Goal: Find specific page/section: Find specific page/section

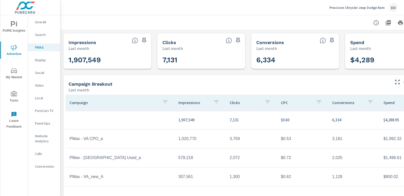
click at [391, 6] on div "DD" at bounding box center [393, 7] width 9 height 9
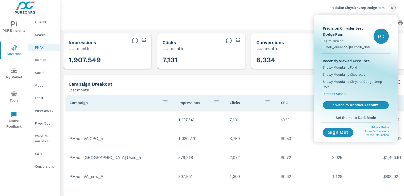
click at [340, 91] on span "Rimrock Subaru" at bounding box center [335, 93] width 24 height 5
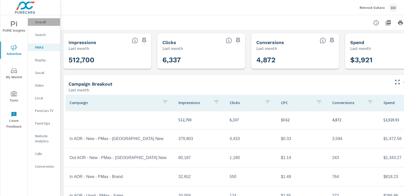
click at [45, 24] on p "Overall" at bounding box center [45, 22] width 21 height 5
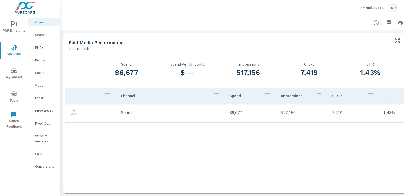
click at [40, 49] on p "PMAX" at bounding box center [45, 47] width 21 height 5
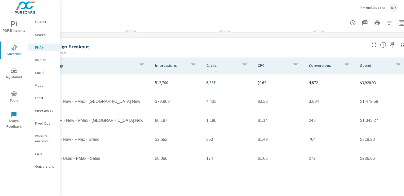
scroll to position [37, 36]
